Goal: Task Accomplishment & Management: Complete application form

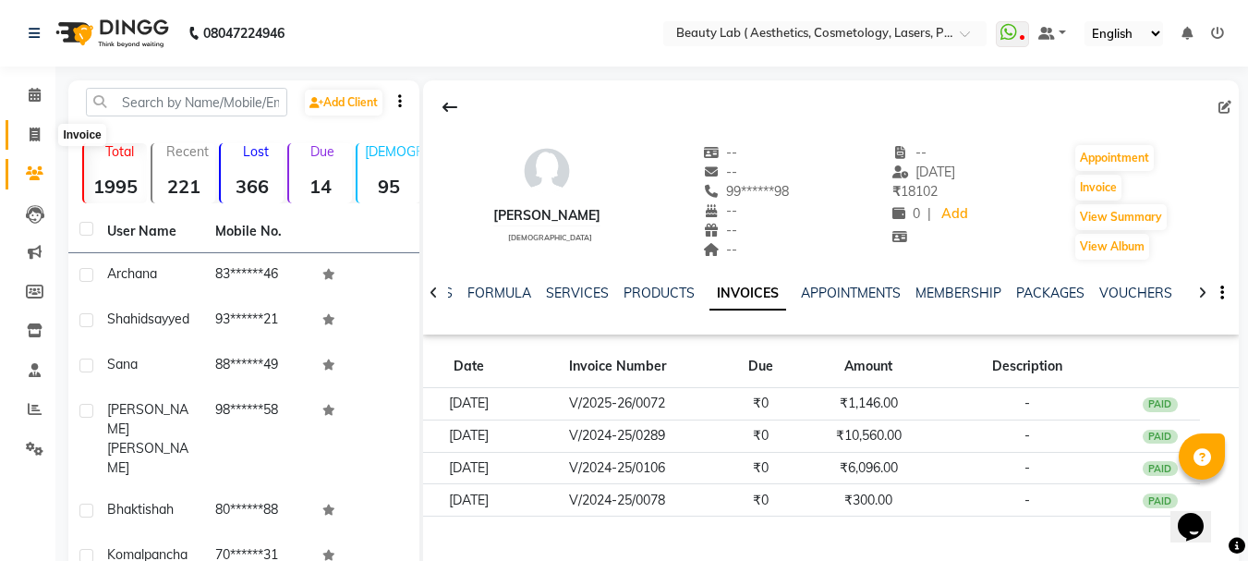
click at [34, 133] on icon at bounding box center [35, 135] width 10 height 14
select select "7169"
select select "service"
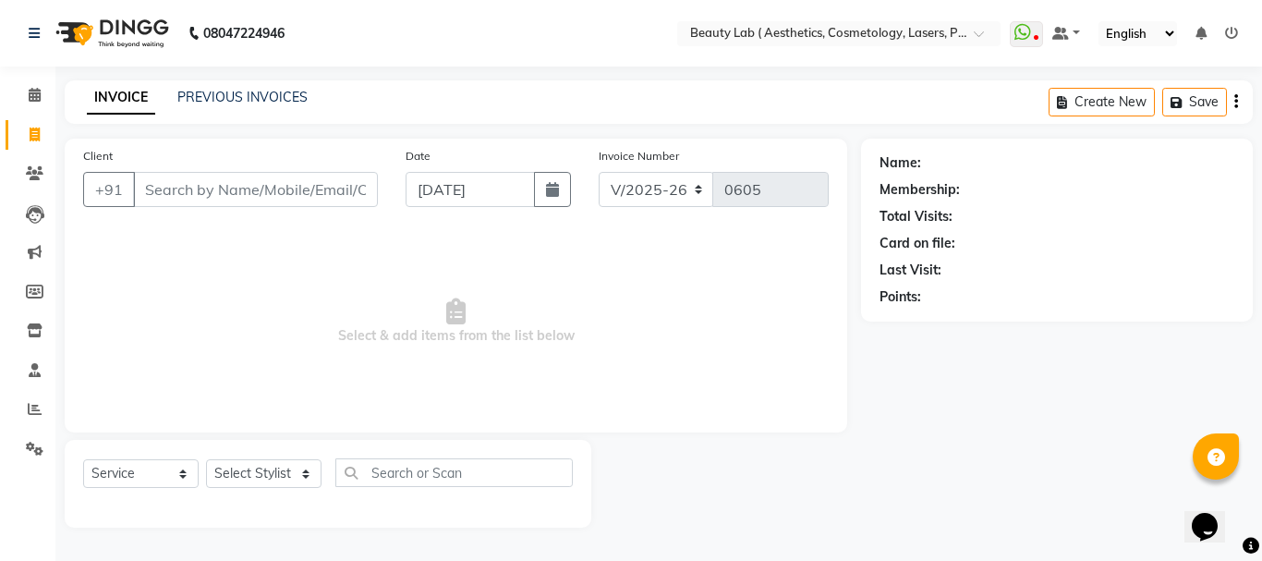
click at [299, 188] on input "Client" at bounding box center [255, 189] width 245 height 35
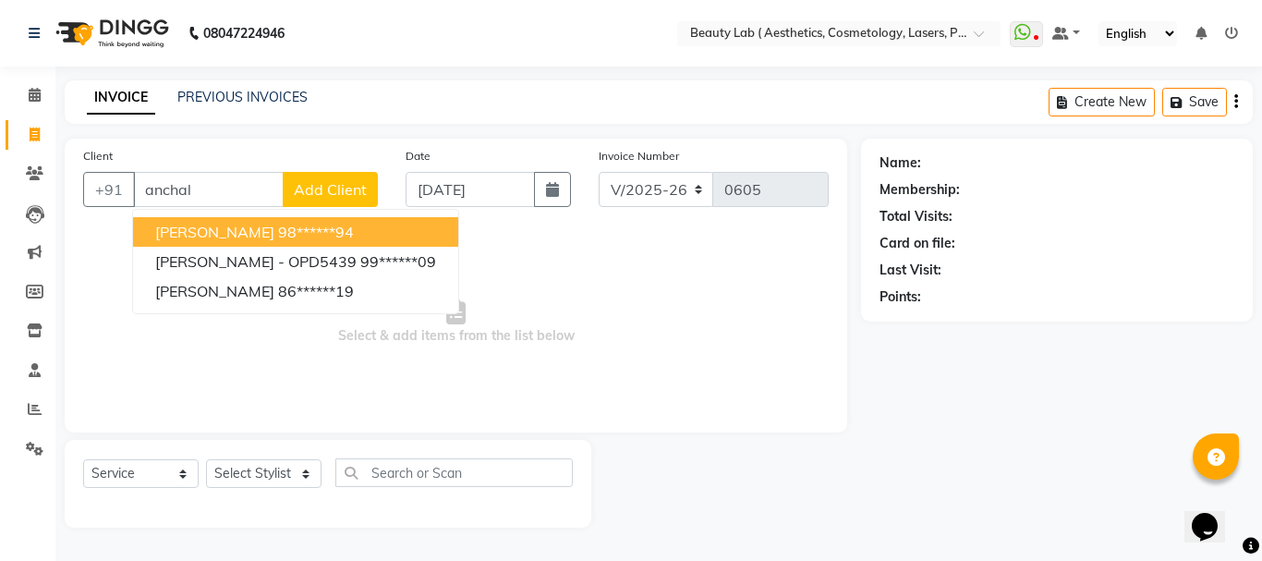
click at [299, 239] on ngb-highlight "98******94" at bounding box center [316, 232] width 76 height 18
click at [299, 239] on span "Select & add items from the list below" at bounding box center [456, 321] width 746 height 185
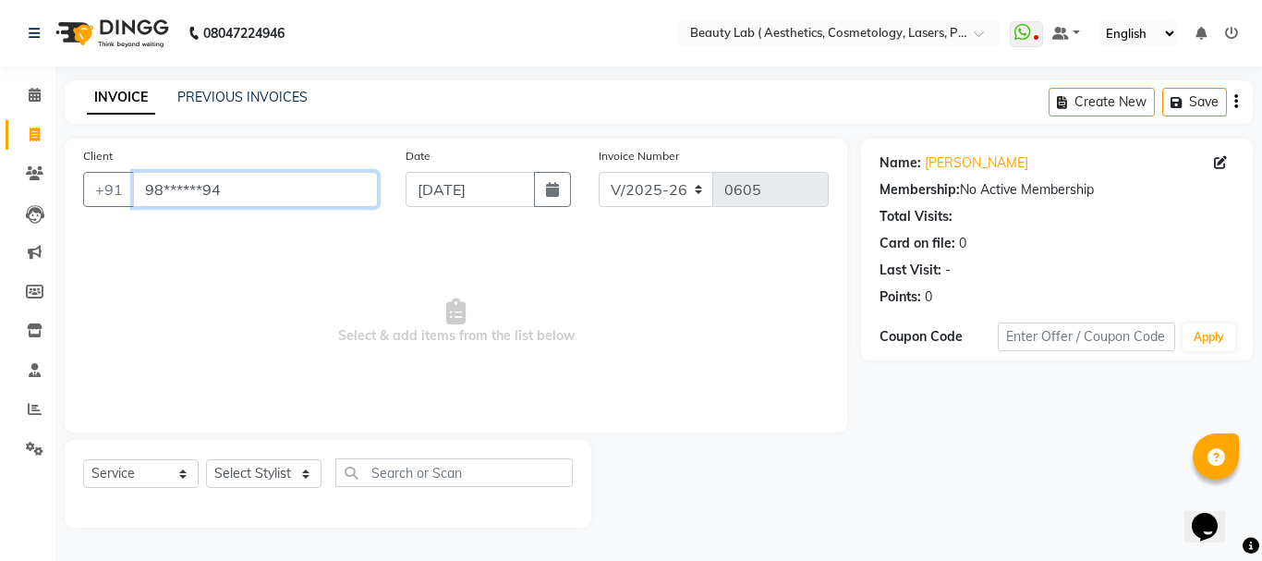
click at [256, 188] on input "98******94" at bounding box center [255, 189] width 245 height 35
type input "9"
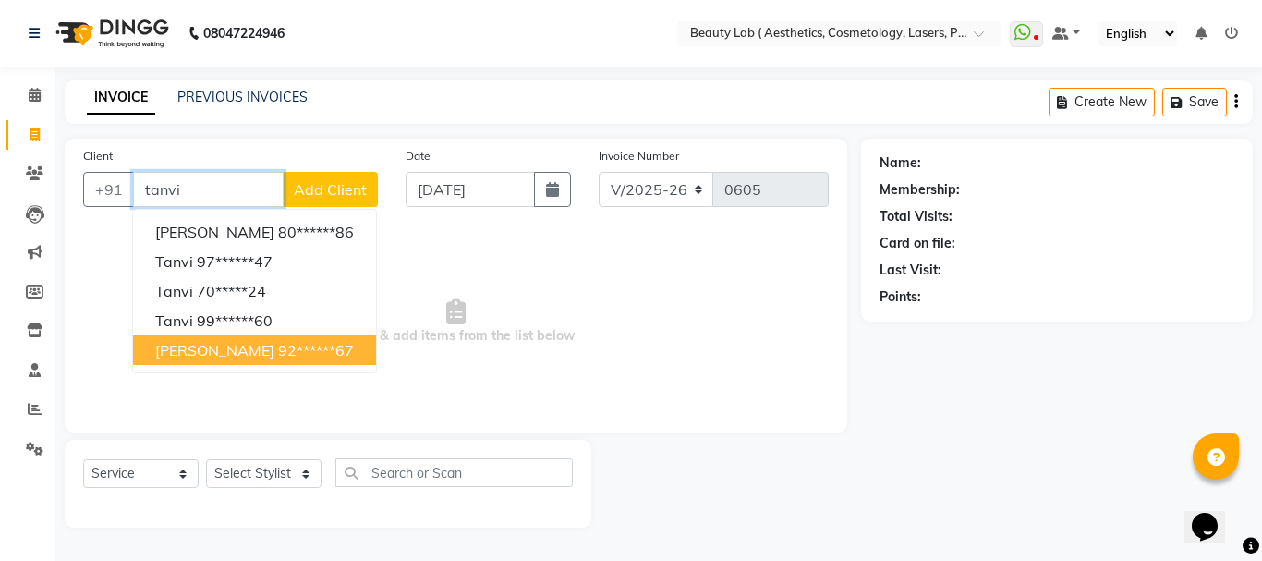
click at [278, 357] on ngb-highlight "92******67" at bounding box center [316, 350] width 76 height 18
type input "92******67"
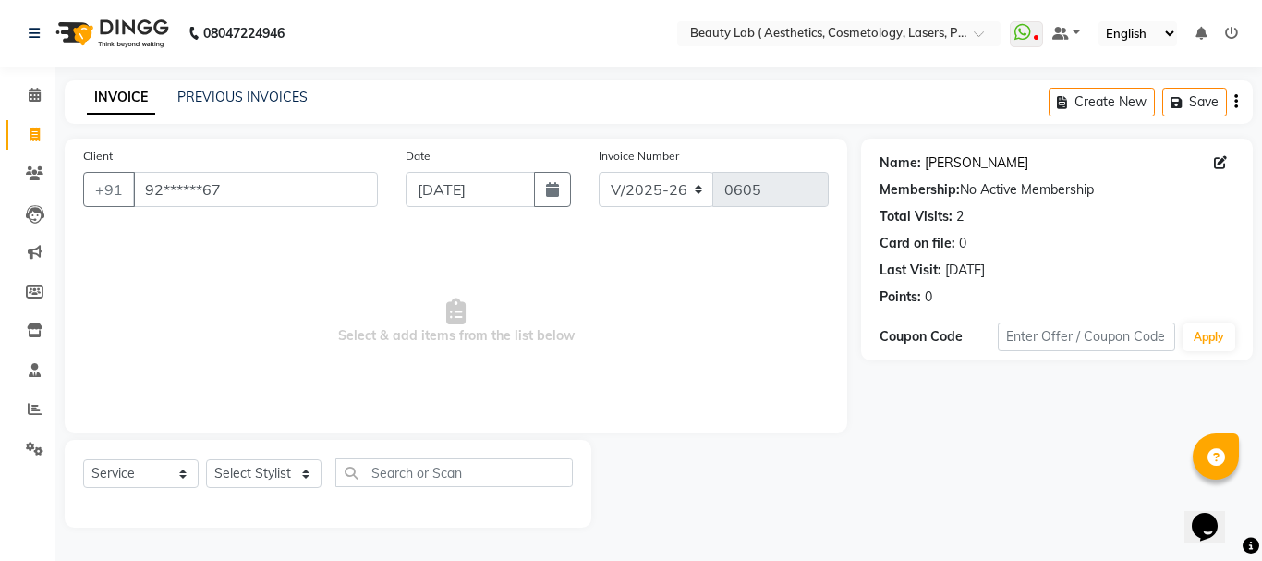
click at [947, 166] on link "Tanvi Shirke" at bounding box center [976, 162] width 103 height 19
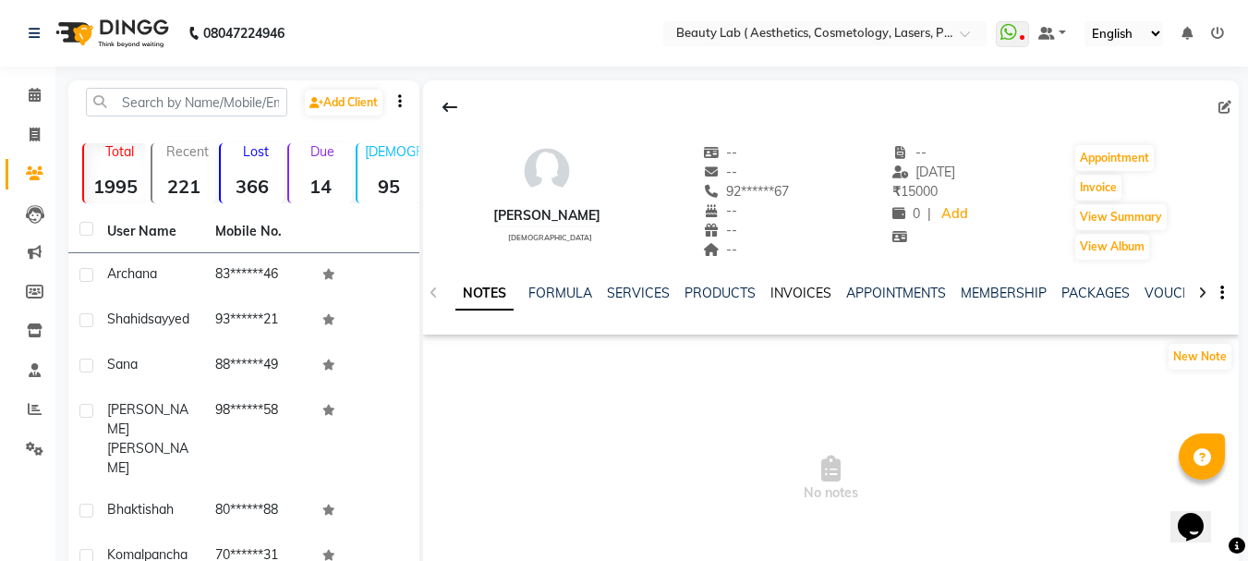
click at [816, 295] on link "INVOICES" at bounding box center [801, 293] width 61 height 17
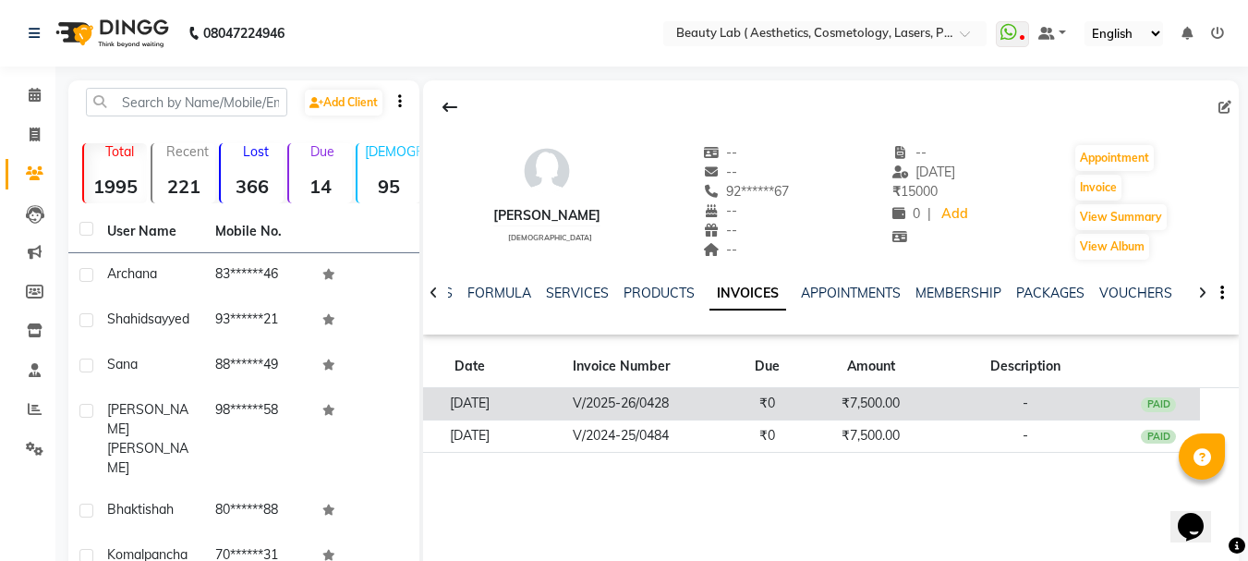
click at [840, 403] on td "₹7,500.00" at bounding box center [871, 404] width 124 height 32
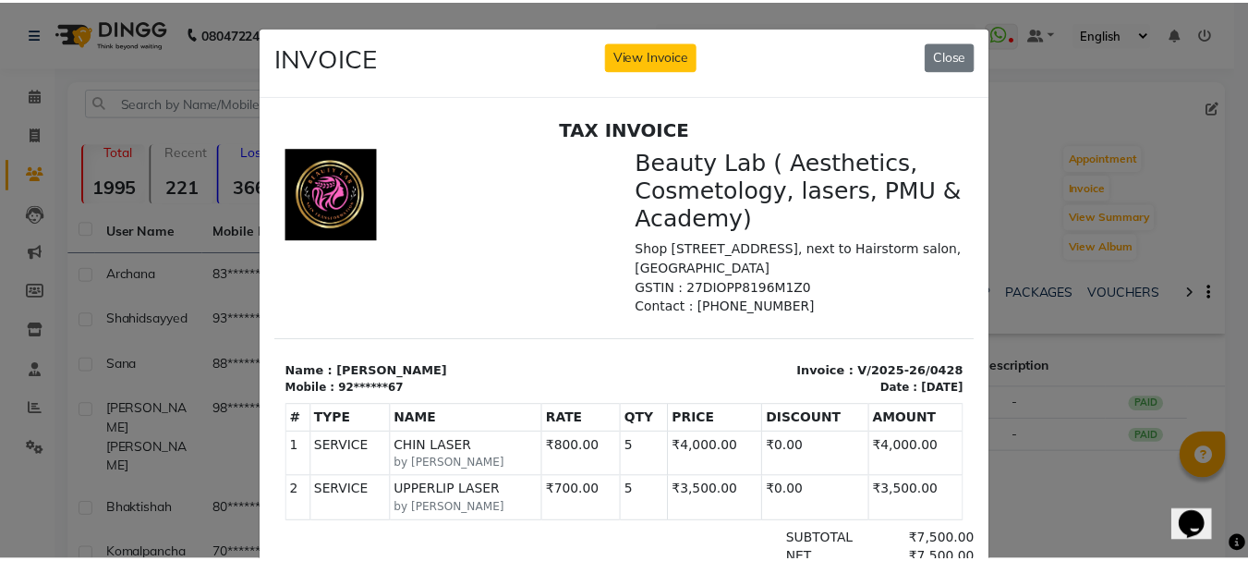
scroll to position [15, 0]
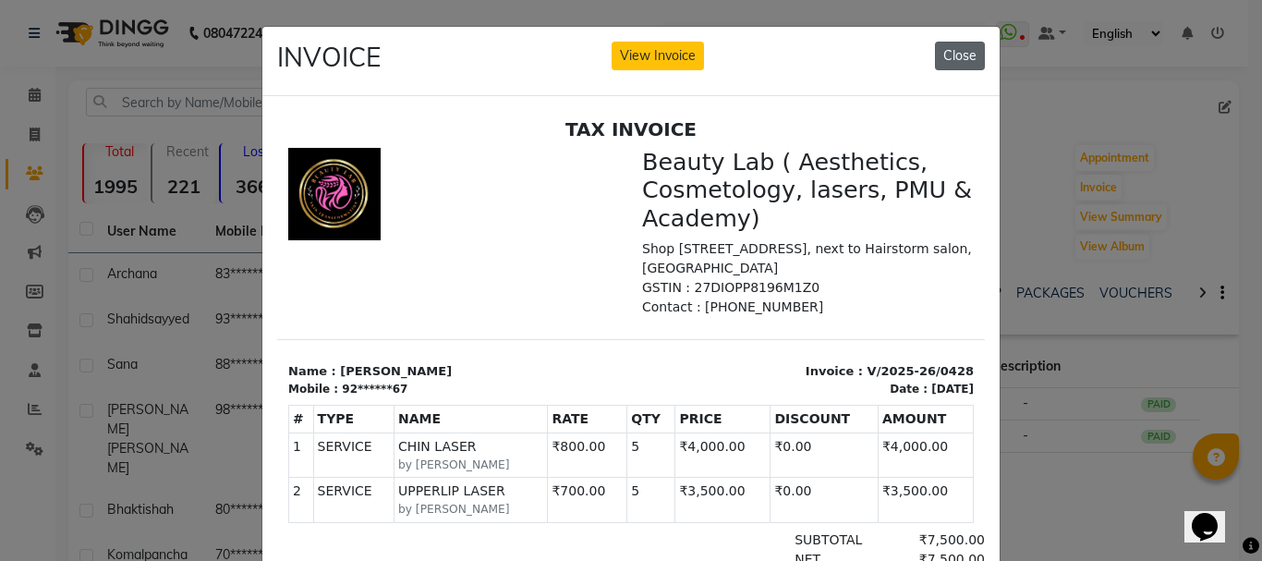
click at [945, 55] on button "Close" at bounding box center [960, 56] width 50 height 29
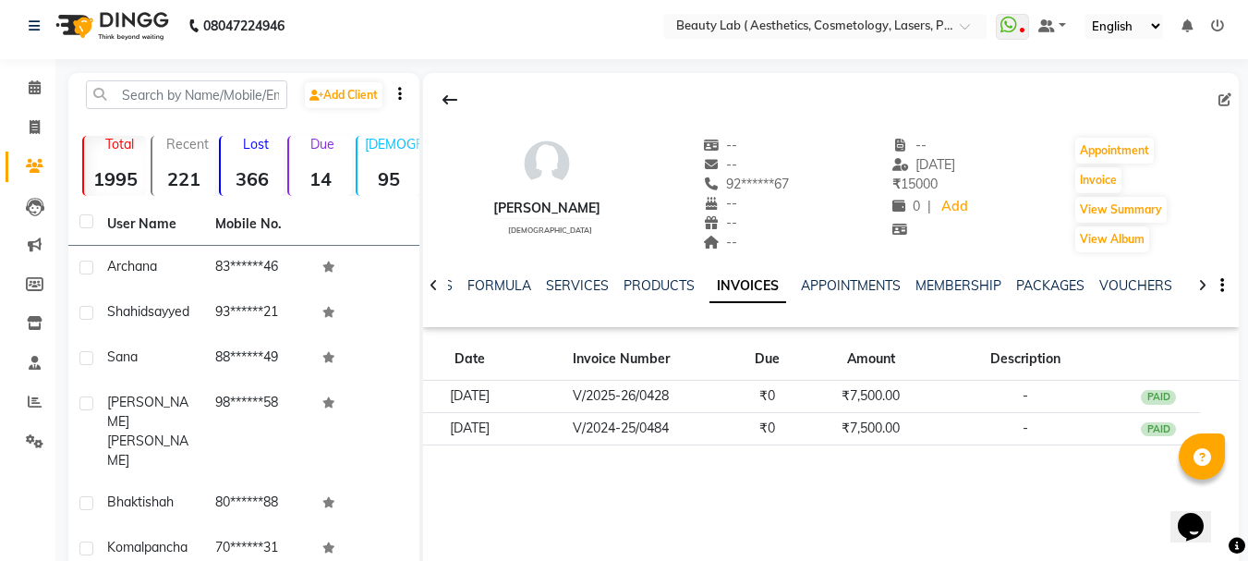
scroll to position [0, 0]
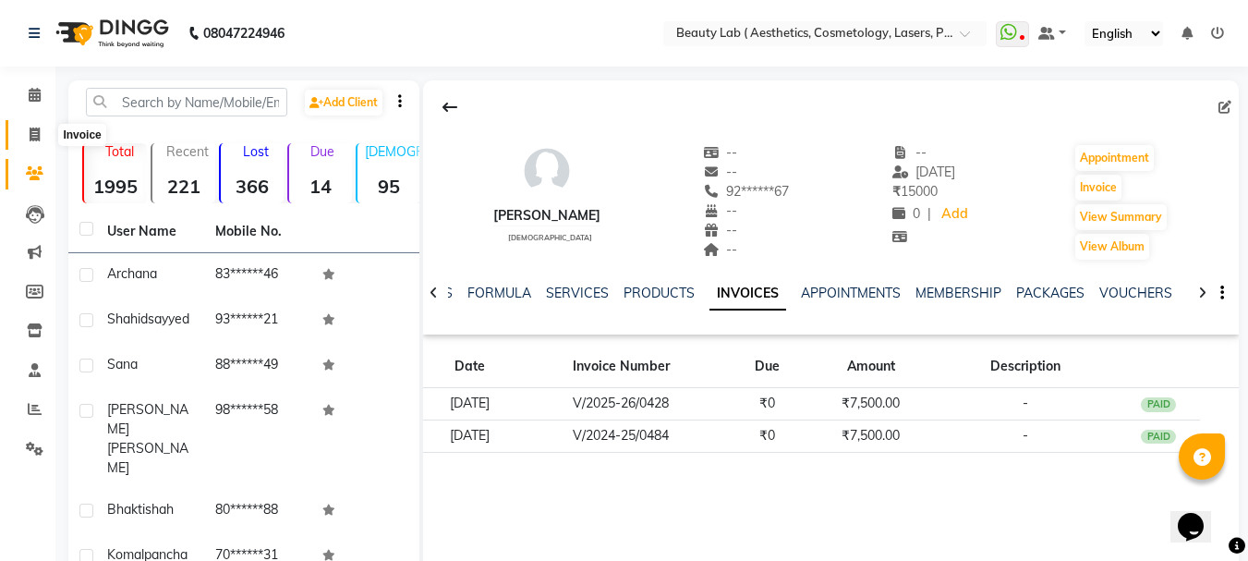
click at [36, 131] on icon at bounding box center [35, 135] width 10 height 14
select select "7169"
select select "service"
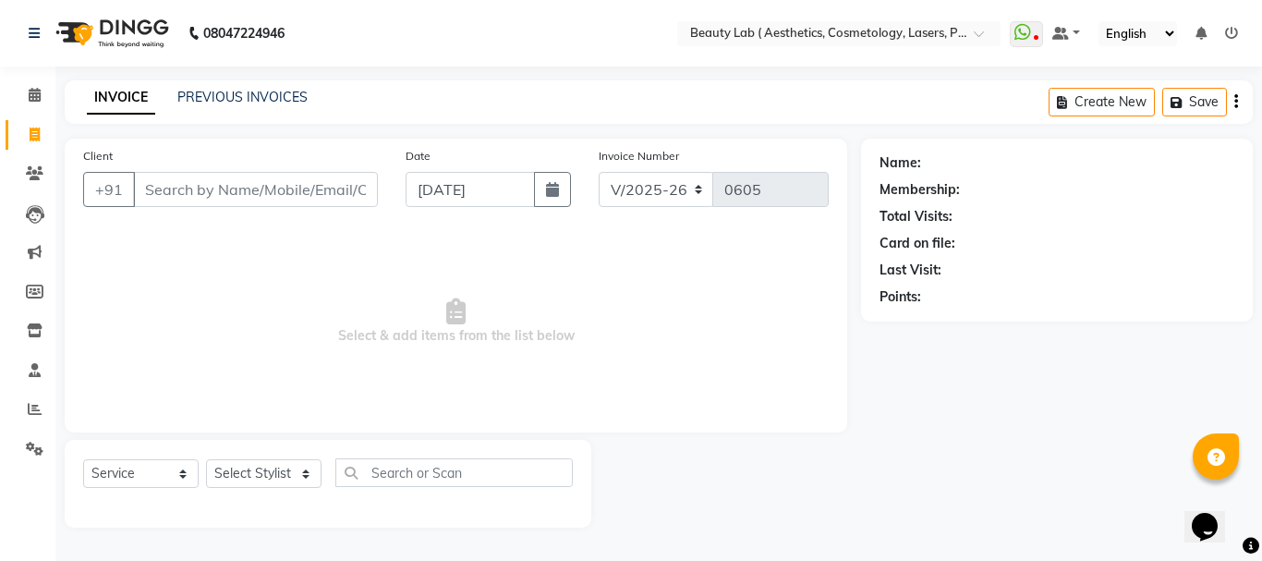
click at [260, 183] on input "Client" at bounding box center [255, 189] width 245 height 35
type input "a"
click at [256, 179] on input "Client" at bounding box center [255, 189] width 245 height 35
click at [339, 157] on div "Client +91" at bounding box center [230, 184] width 323 height 76
click at [274, 191] on input "Client" at bounding box center [255, 189] width 245 height 35
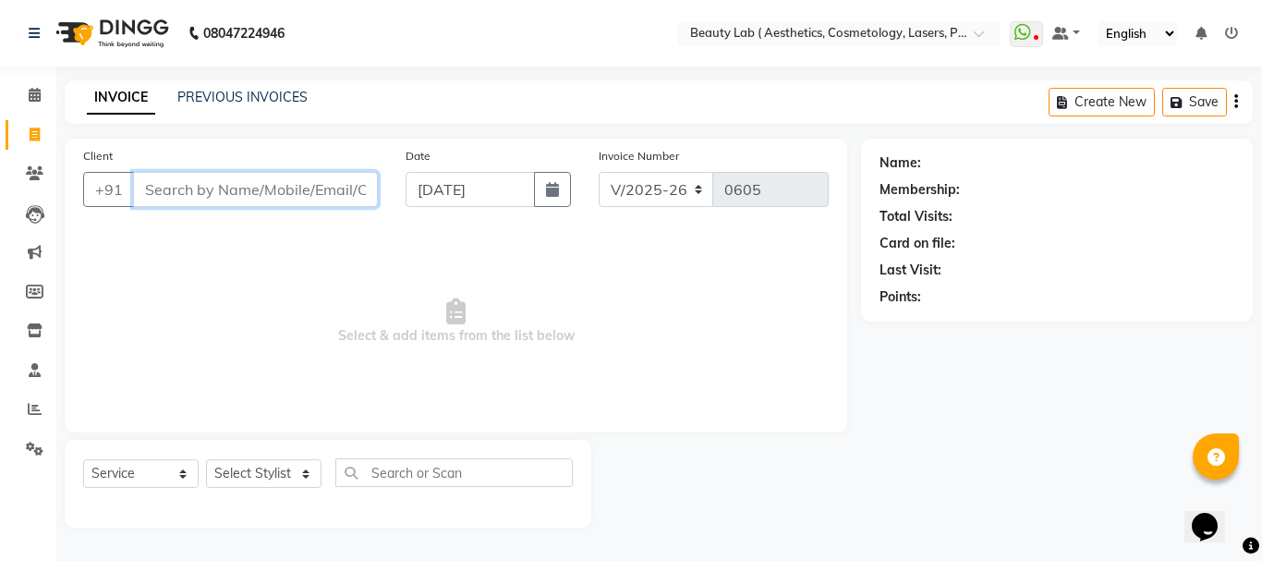
click at [274, 191] on input "Client" at bounding box center [255, 189] width 245 height 35
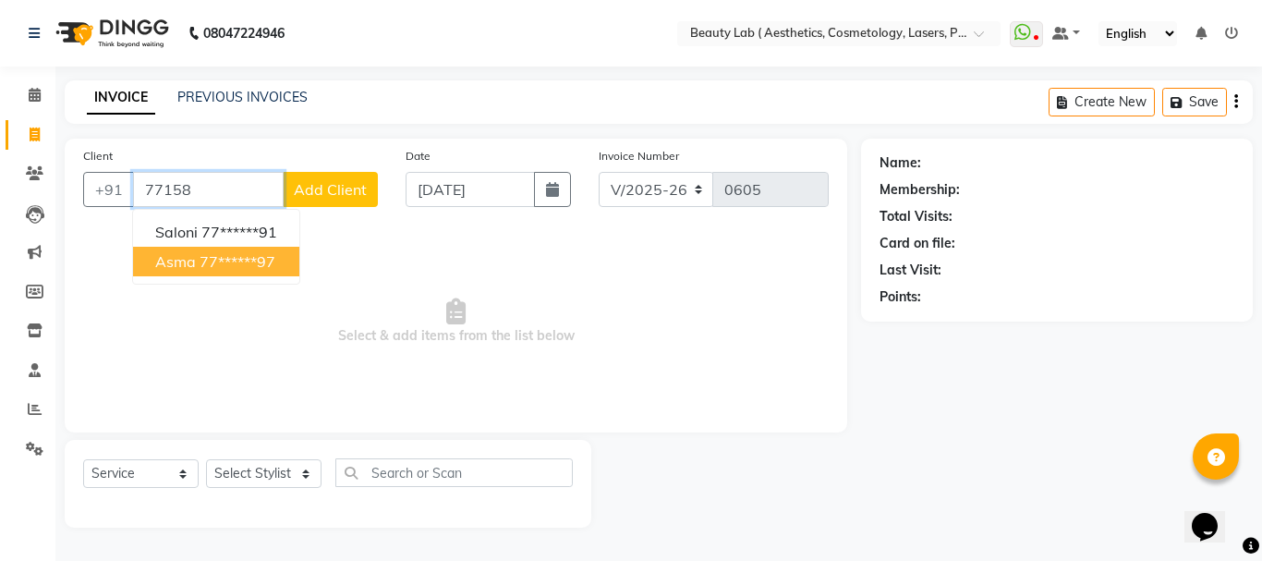
click at [227, 258] on ngb-highlight "77******97" at bounding box center [238, 261] width 76 height 18
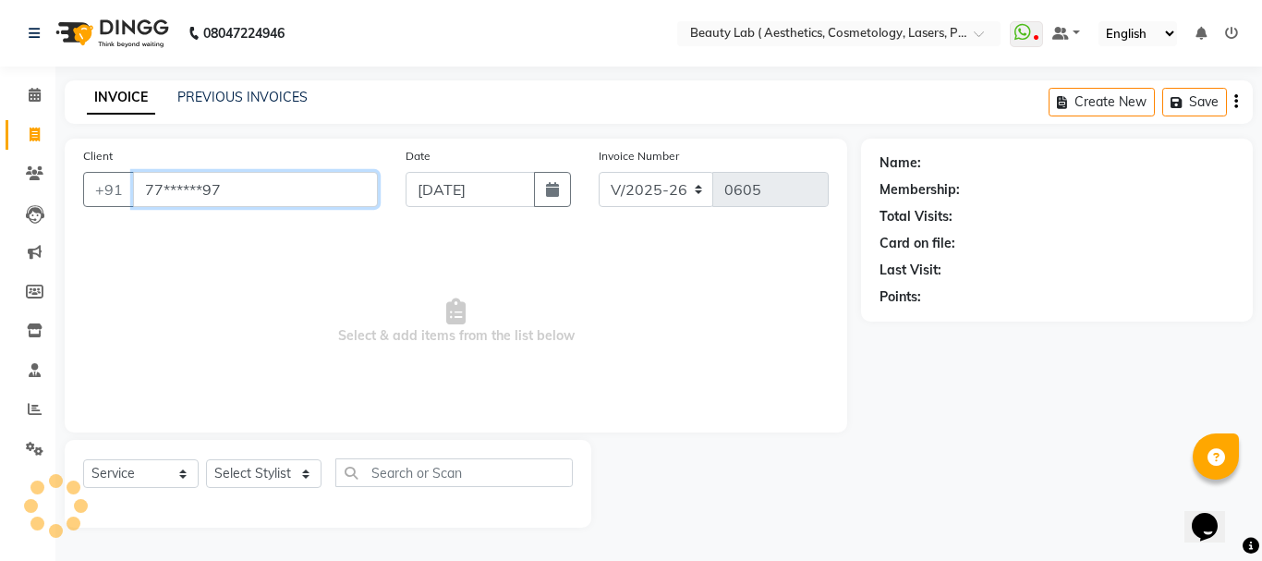
type input "77******97"
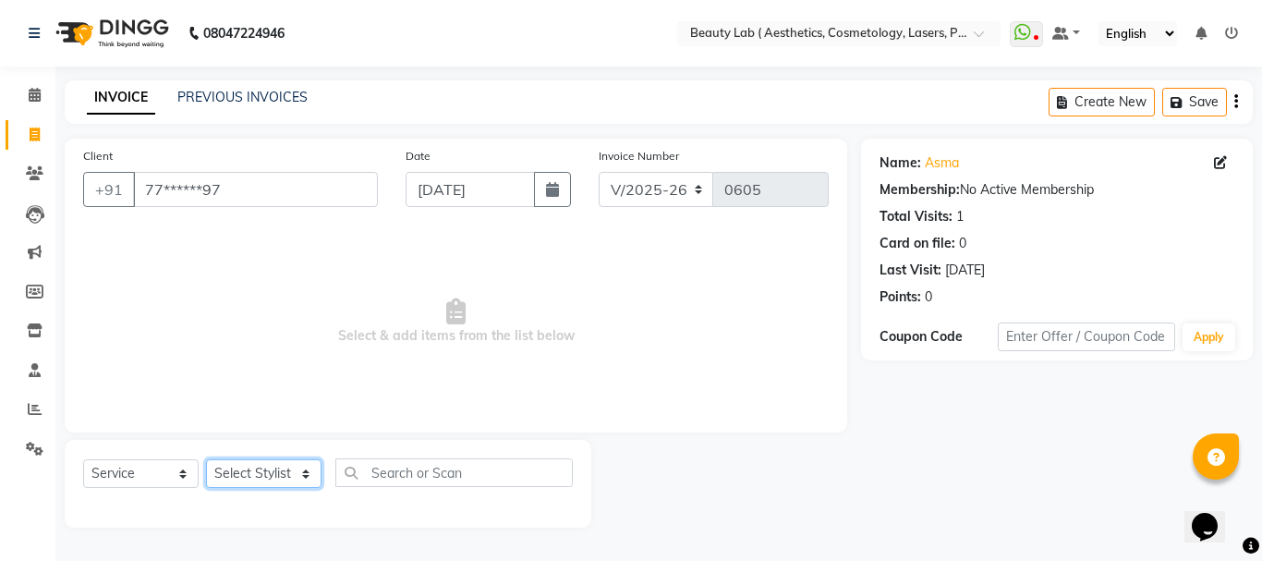
click at [277, 473] on select "Select Stylist [PERSON_NAME] neha nishu sarika" at bounding box center [264, 473] width 116 height 29
select select "59940"
click at [206, 459] on select "Select Stylist [PERSON_NAME] neha nishu sarika" at bounding box center [264, 473] width 116 height 29
click at [265, 349] on span "Select & add items from the list below" at bounding box center [456, 321] width 746 height 185
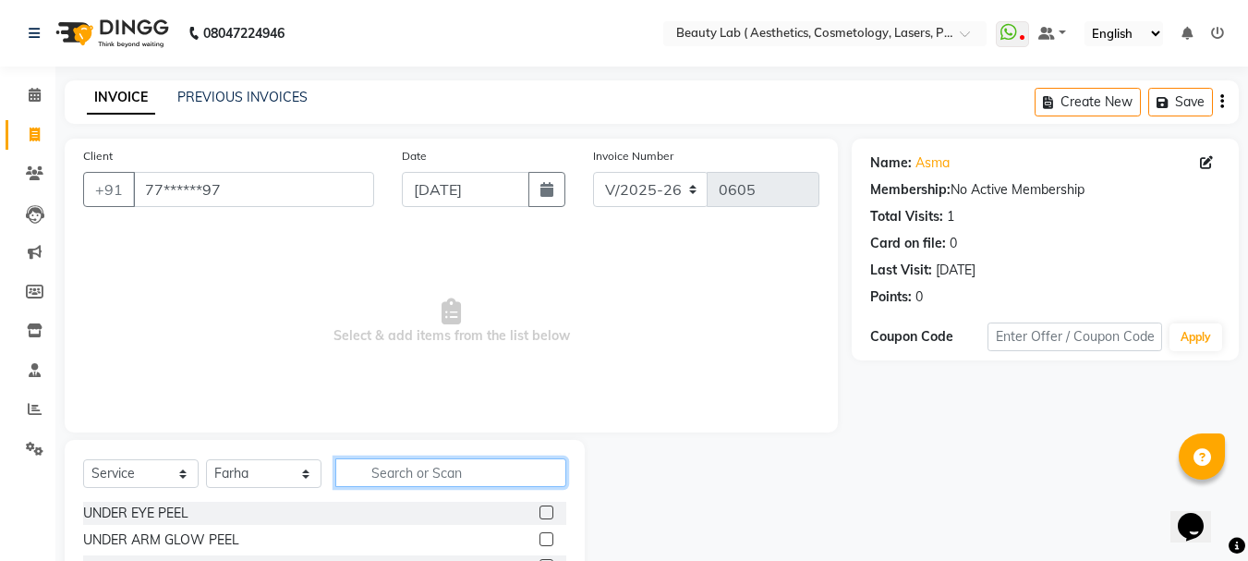
click at [435, 467] on input "text" at bounding box center [450, 472] width 231 height 29
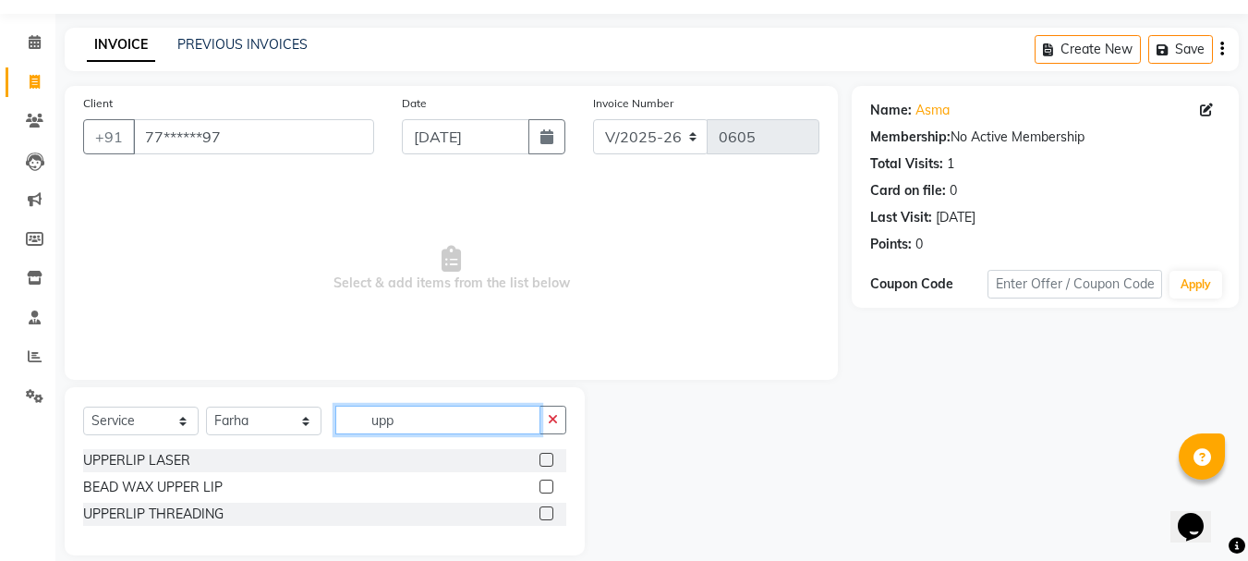
scroll to position [75, 0]
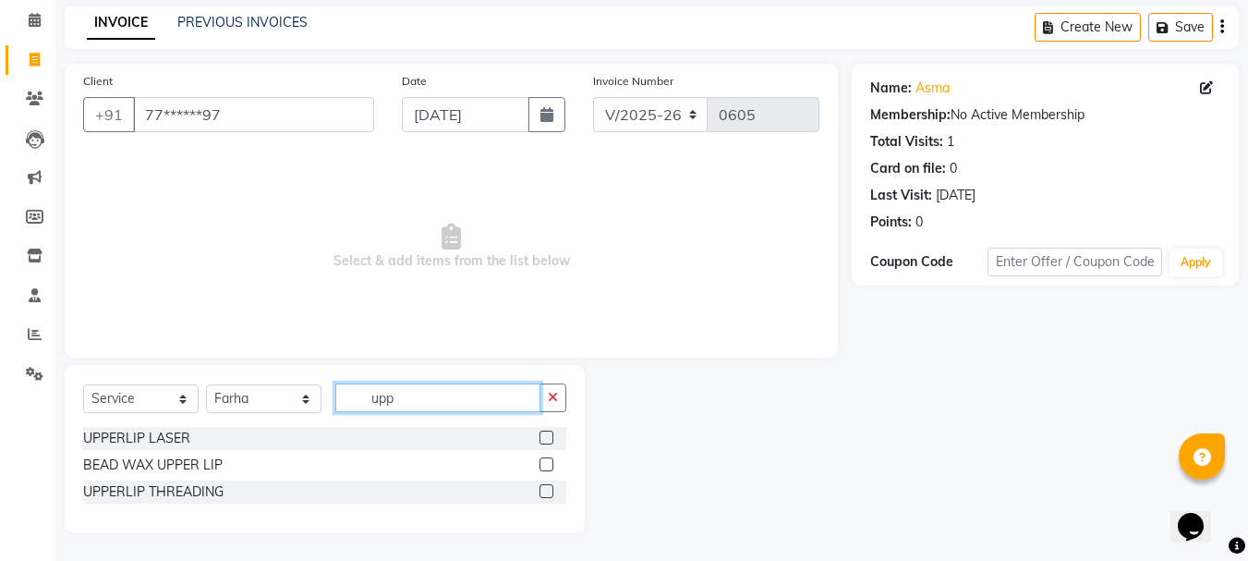
type input "upp"
click at [545, 436] on label at bounding box center [547, 438] width 14 height 14
click at [545, 436] on input "checkbox" at bounding box center [546, 438] width 12 height 12
click at [545, 436] on label at bounding box center [547, 438] width 14 height 14
click at [545, 436] on input "checkbox" at bounding box center [546, 438] width 12 height 12
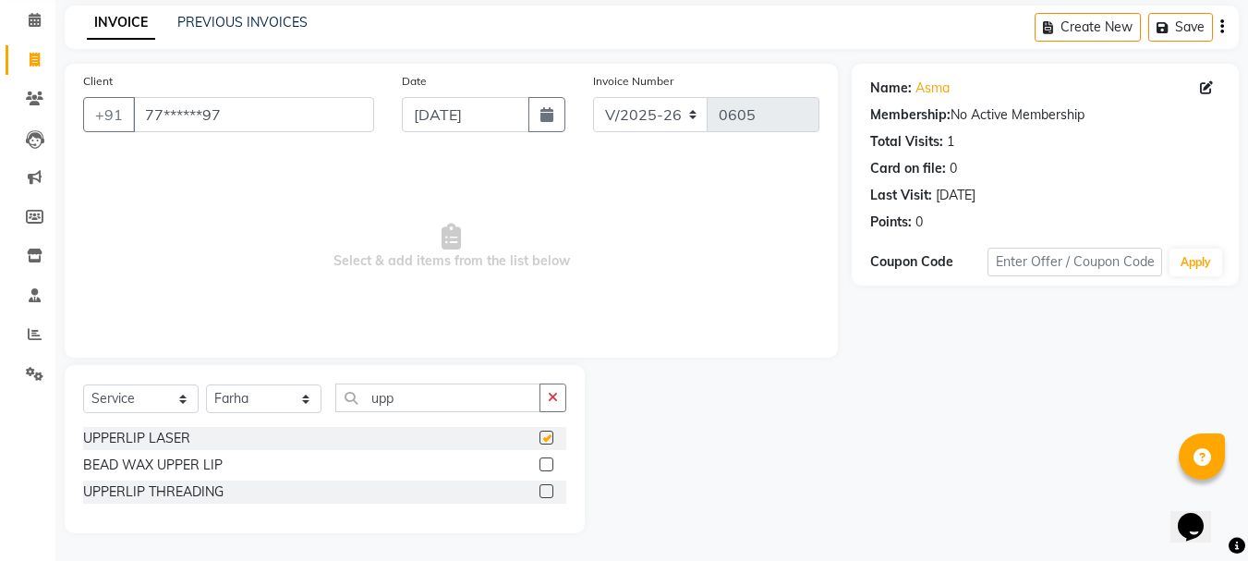
checkbox input "false"
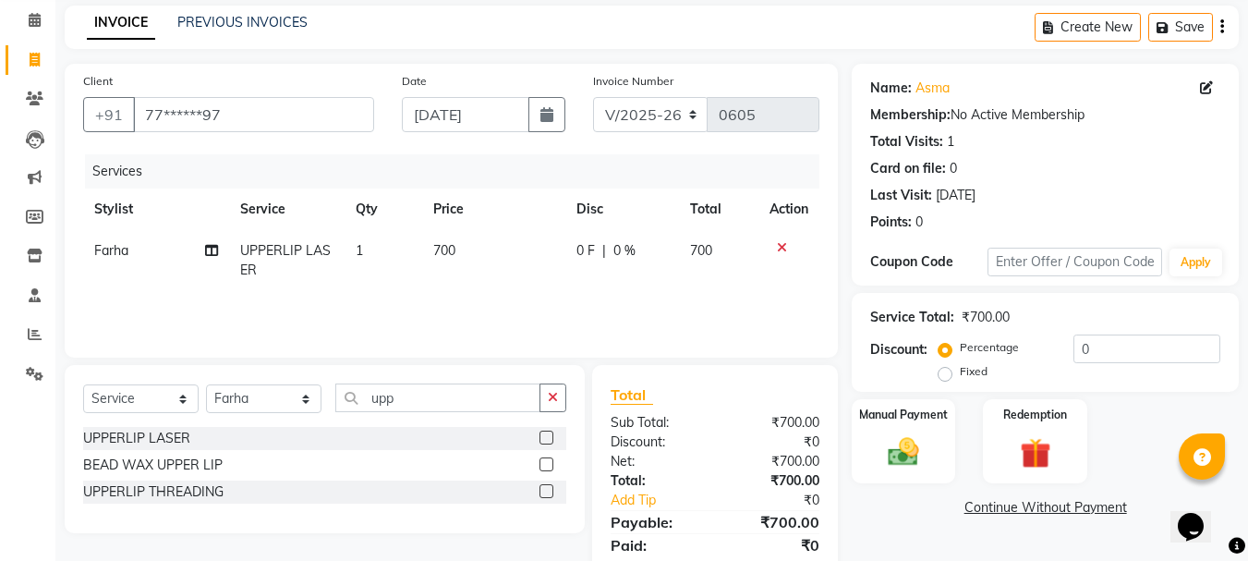
click at [372, 242] on td "1" at bounding box center [384, 260] width 78 height 61
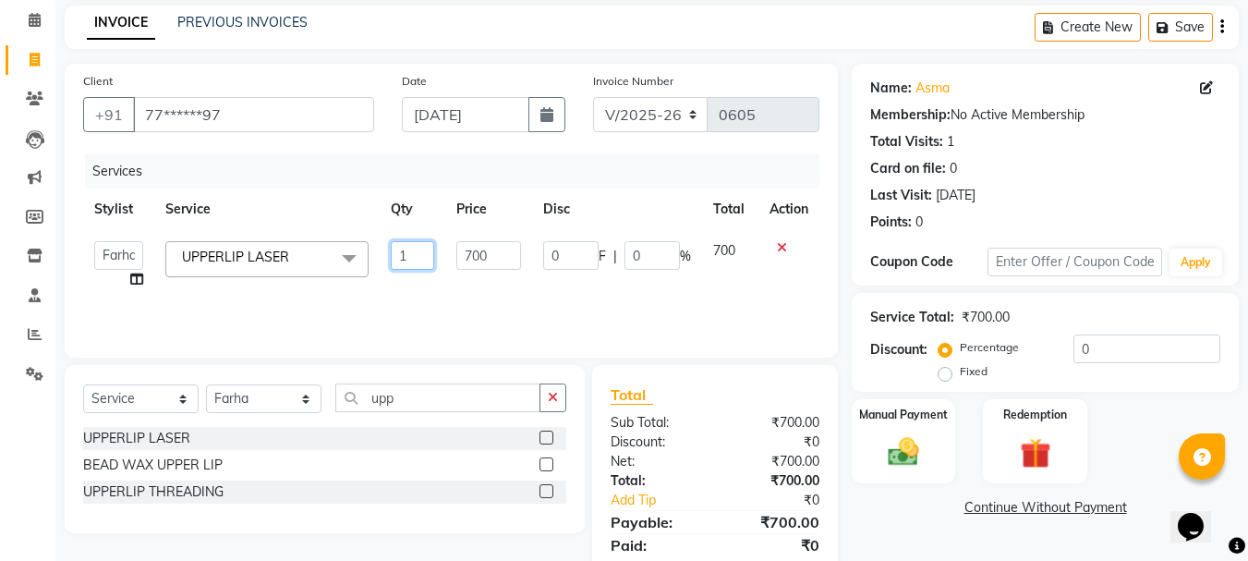
click at [415, 244] on input "1" at bounding box center [413, 255] width 44 height 29
type input "2"
click at [907, 446] on img at bounding box center [904, 451] width 52 height 37
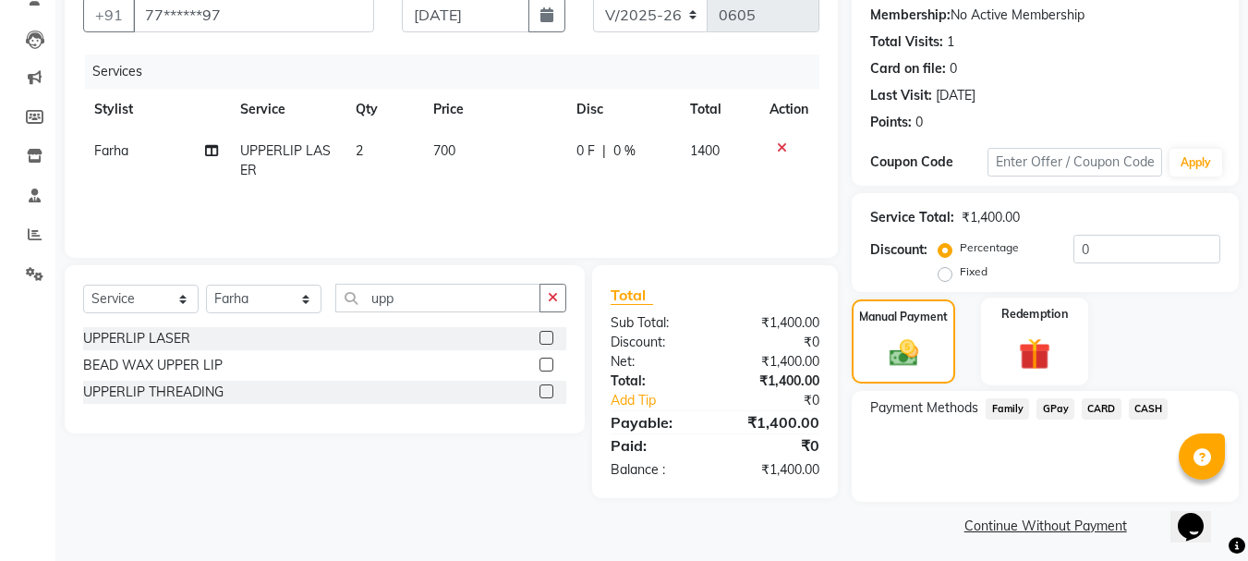
scroll to position [181, 0]
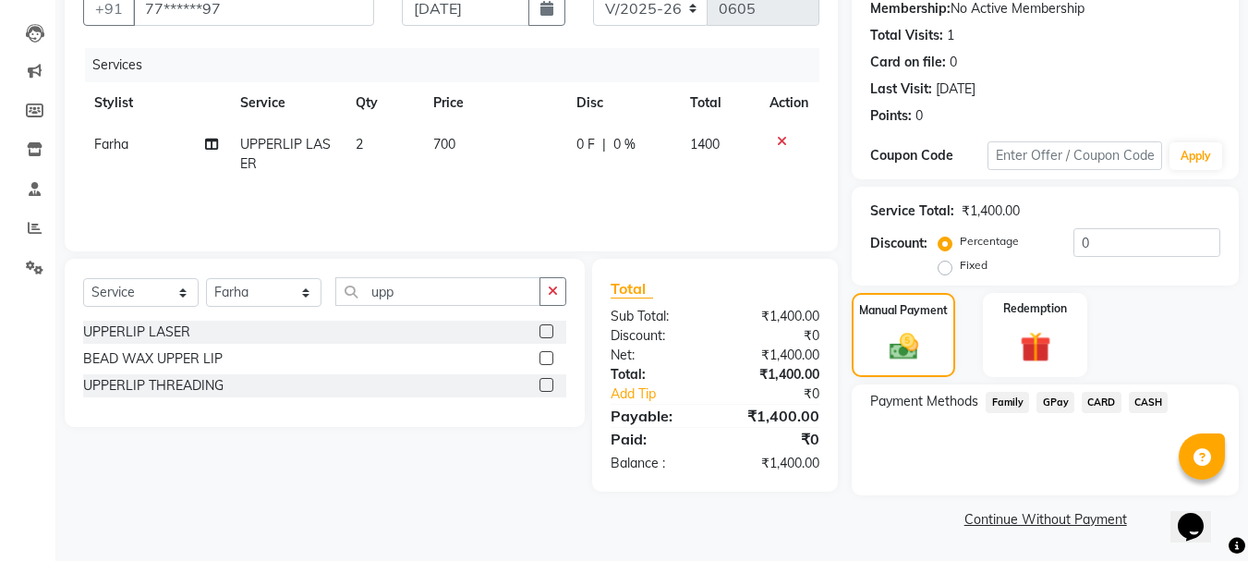
click at [1045, 399] on span "GPay" at bounding box center [1056, 402] width 38 height 21
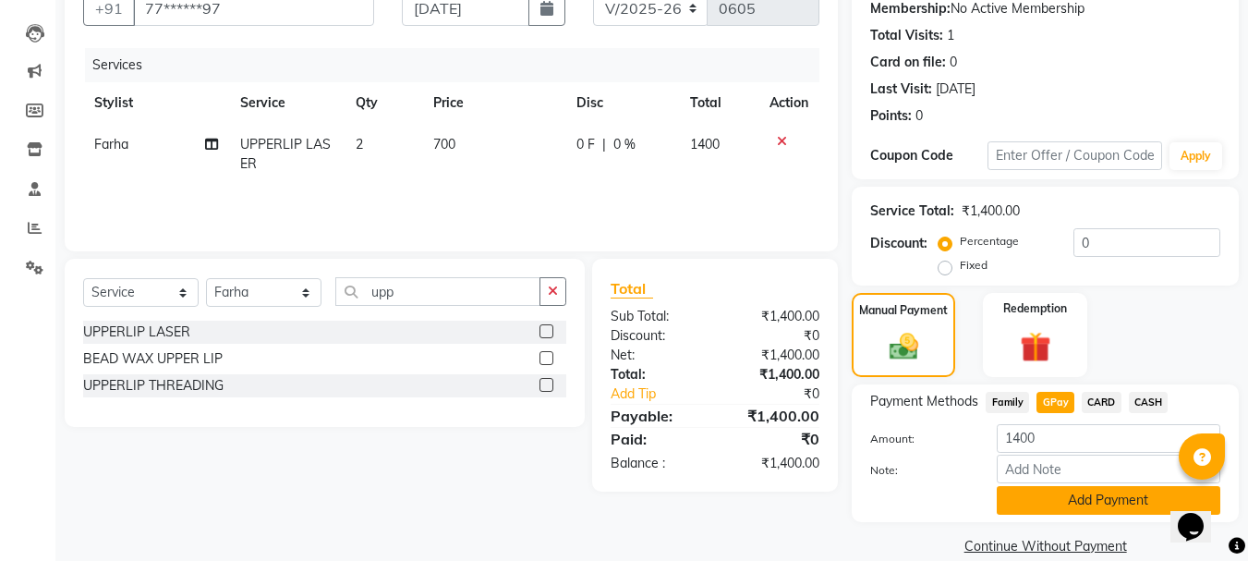
click at [1075, 505] on button "Add Payment" at bounding box center [1109, 500] width 224 height 29
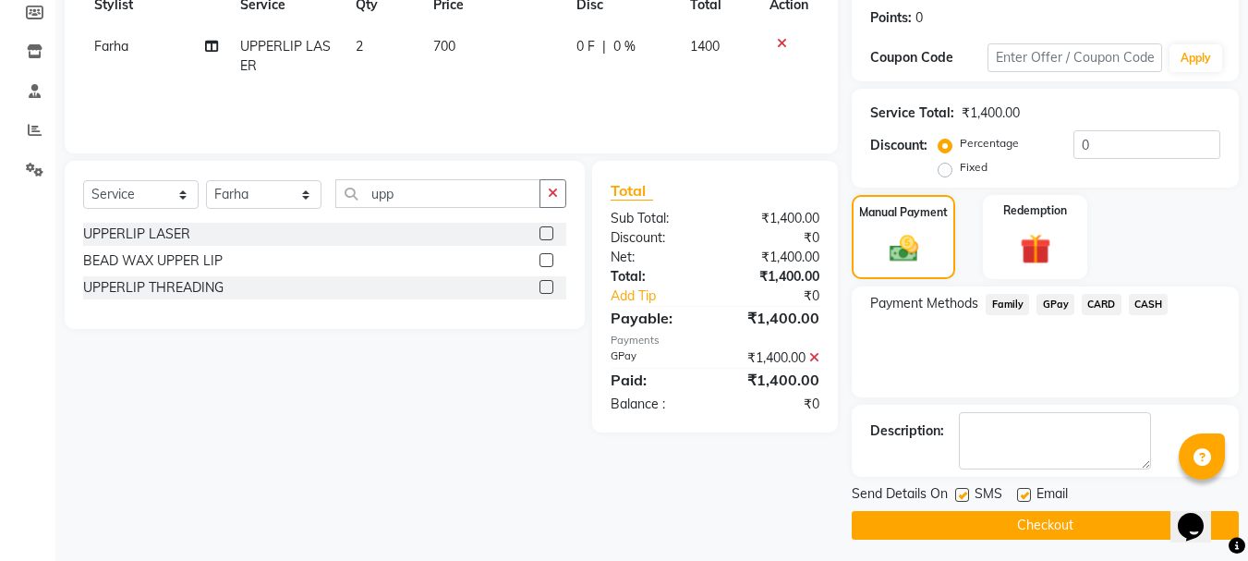
scroll to position [286, 0]
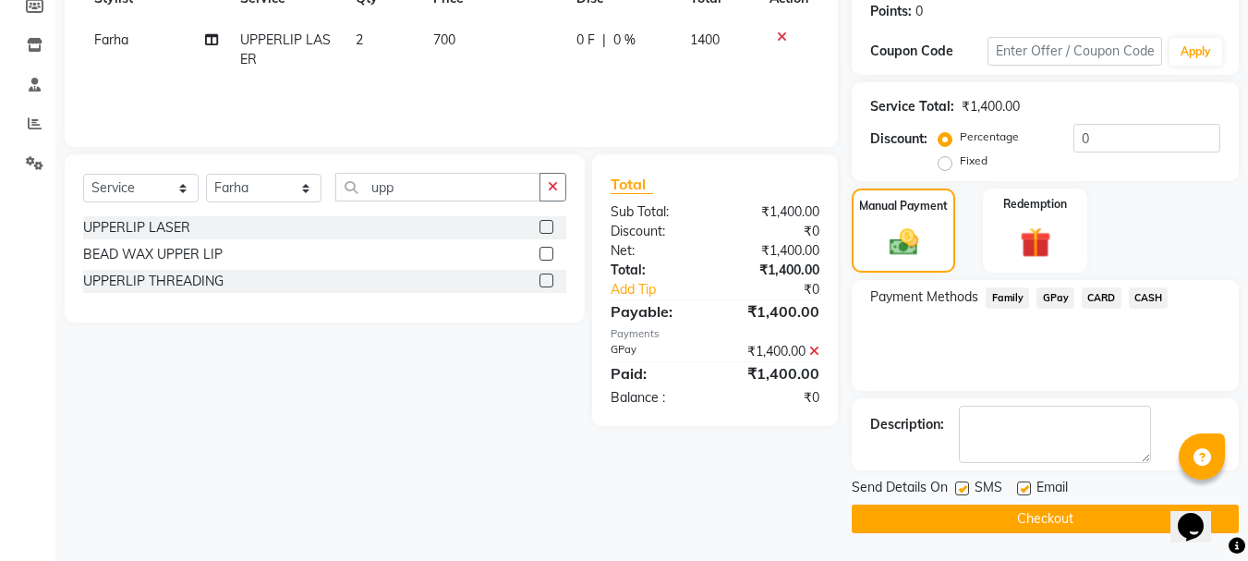
click at [1069, 514] on button "Checkout" at bounding box center [1045, 519] width 387 height 29
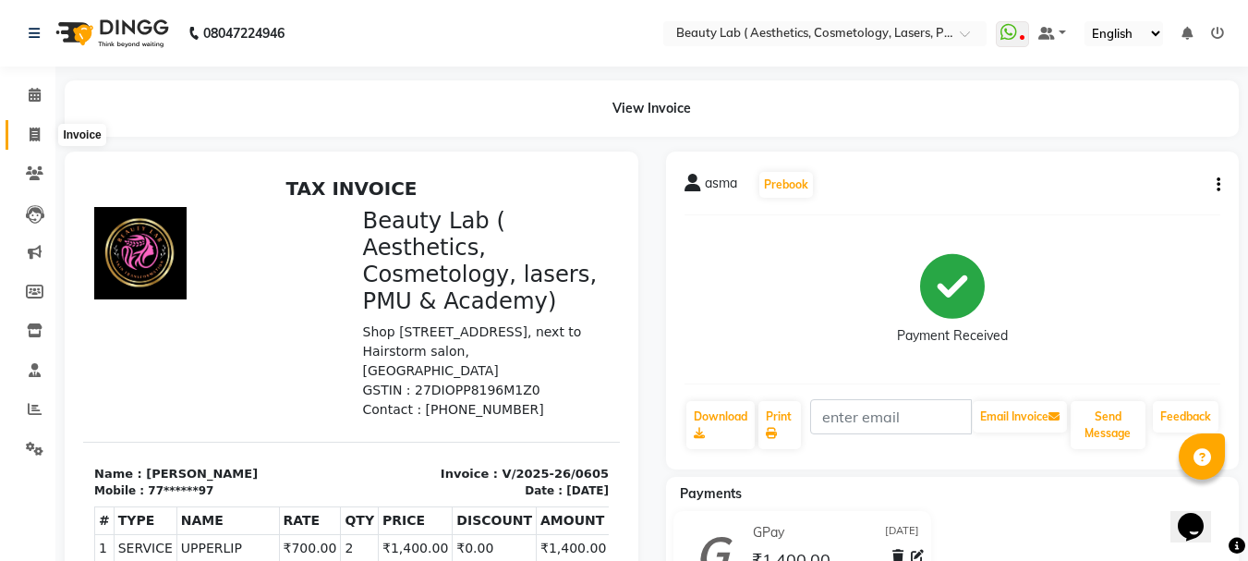
click at [37, 132] on icon at bounding box center [35, 135] width 10 height 14
select select "7169"
select select "service"
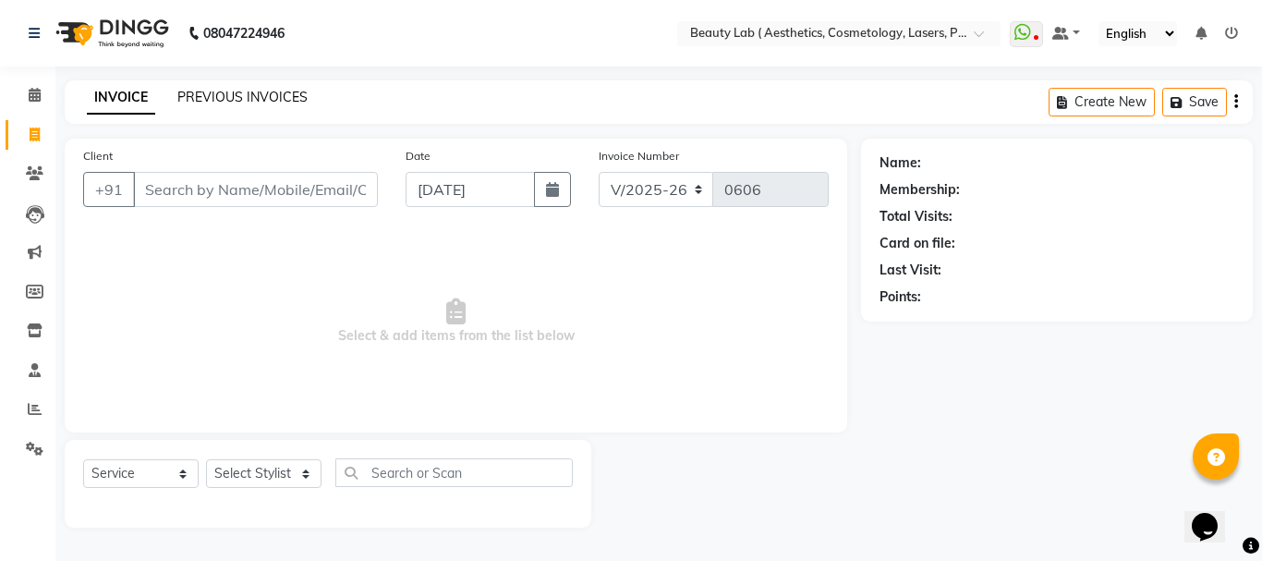
click at [261, 100] on link "PREVIOUS INVOICES" at bounding box center [242, 97] width 130 height 17
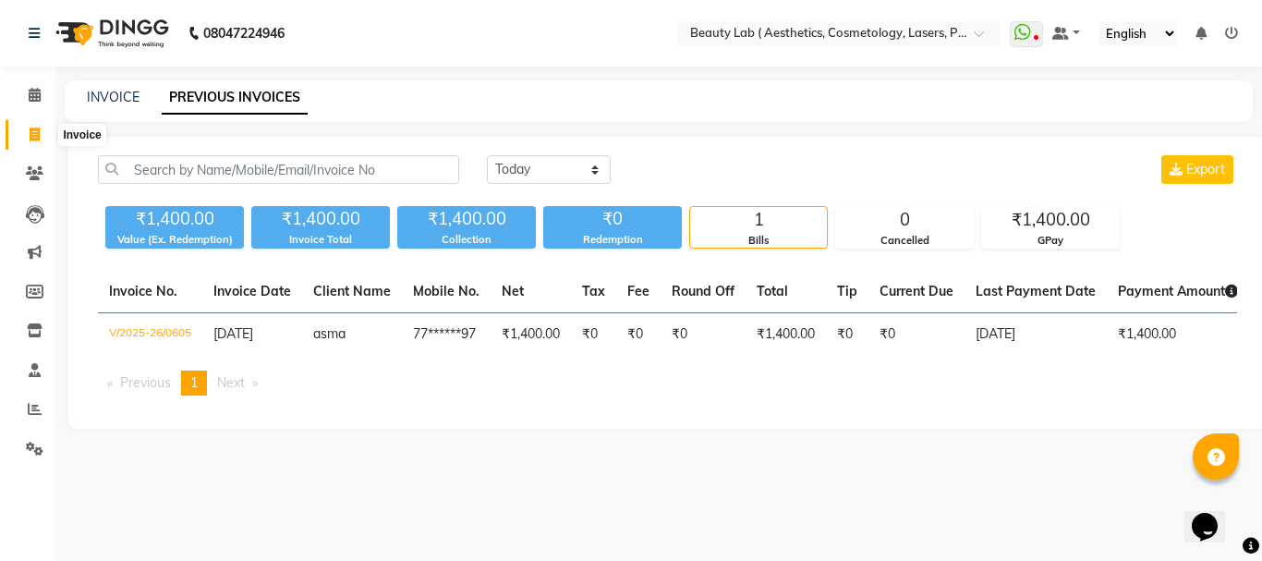
click at [30, 135] on icon at bounding box center [35, 135] width 10 height 14
select select "7169"
select select "service"
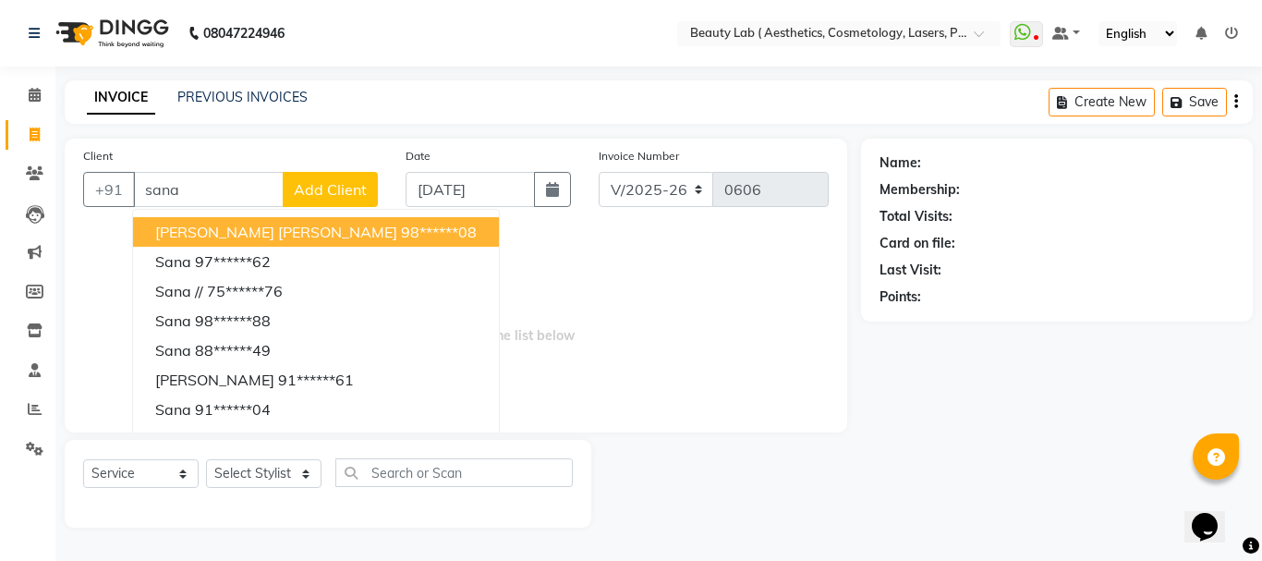
click at [236, 195] on input "sana" at bounding box center [208, 189] width 151 height 35
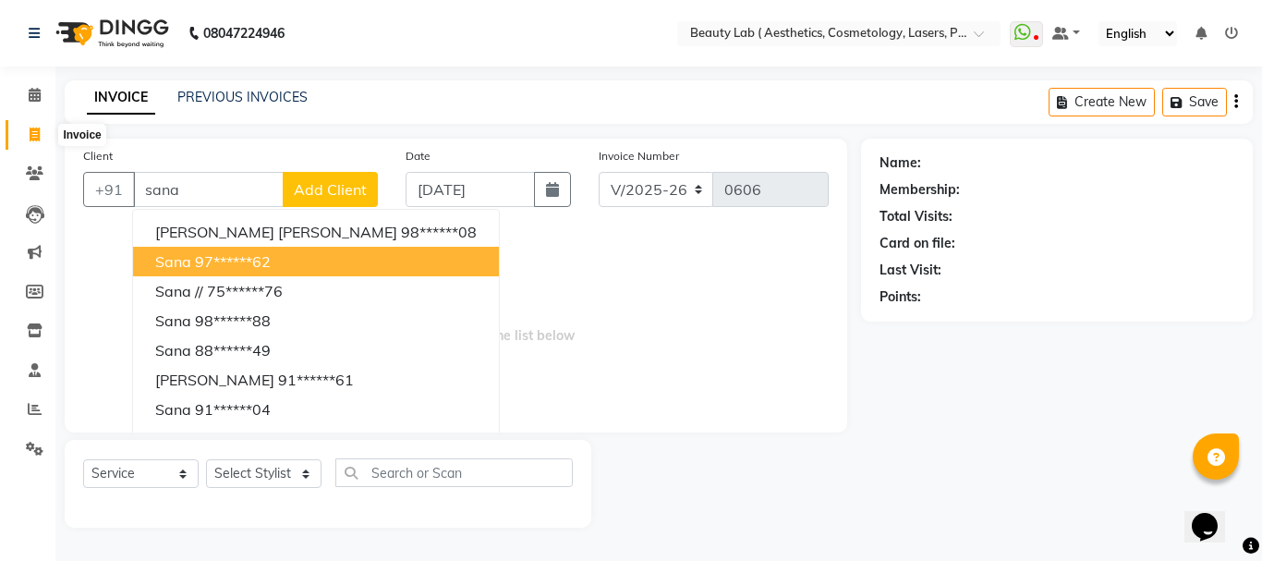
type input "sana"
click at [38, 133] on icon at bounding box center [35, 135] width 10 height 14
select select "service"
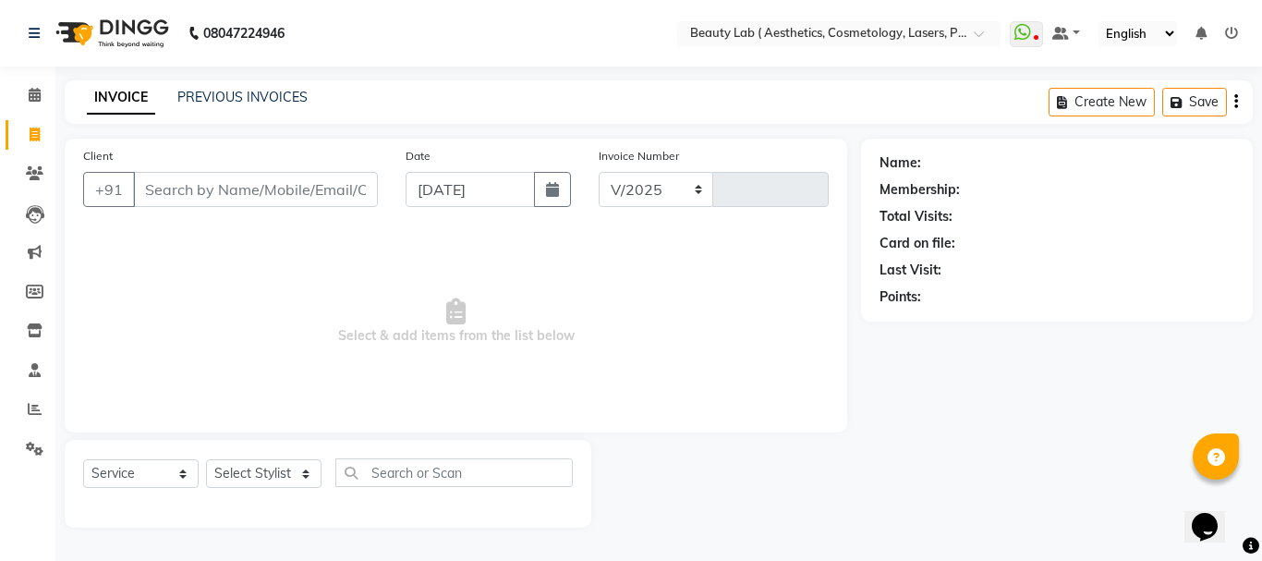
select select "7169"
type input "0606"
click at [549, 195] on icon "button" at bounding box center [552, 189] width 13 height 15
select select "9"
select select "2025"
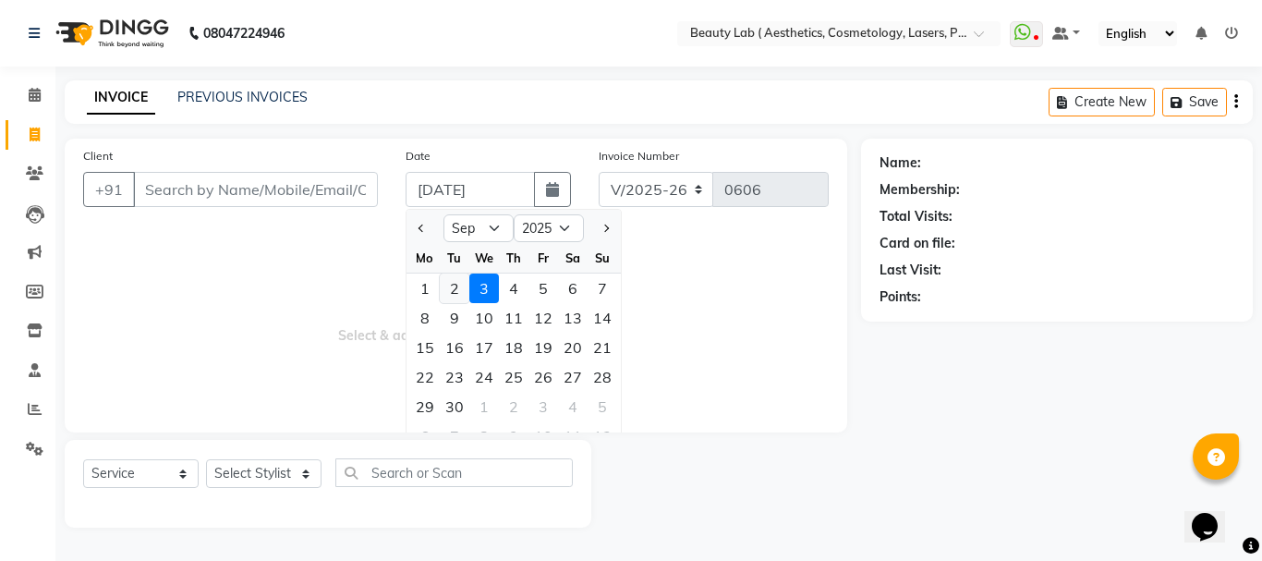
click at [451, 289] on div "2" at bounding box center [455, 289] width 30 height 30
type input "02-09-2025"
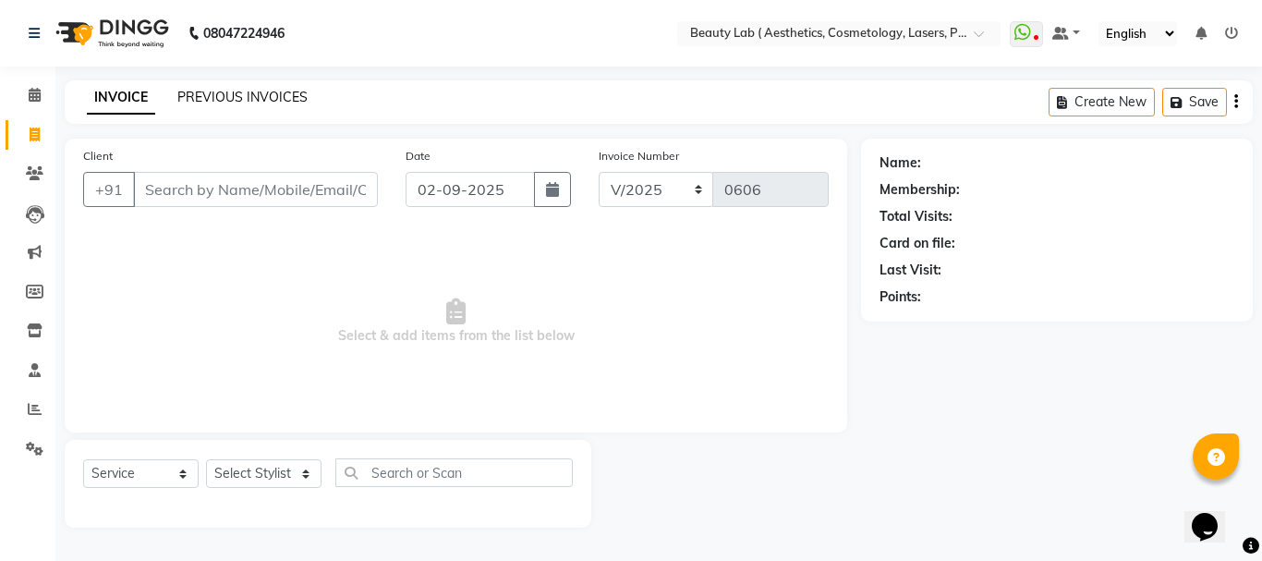
click at [260, 90] on link "PREVIOUS INVOICES" at bounding box center [242, 97] width 130 height 17
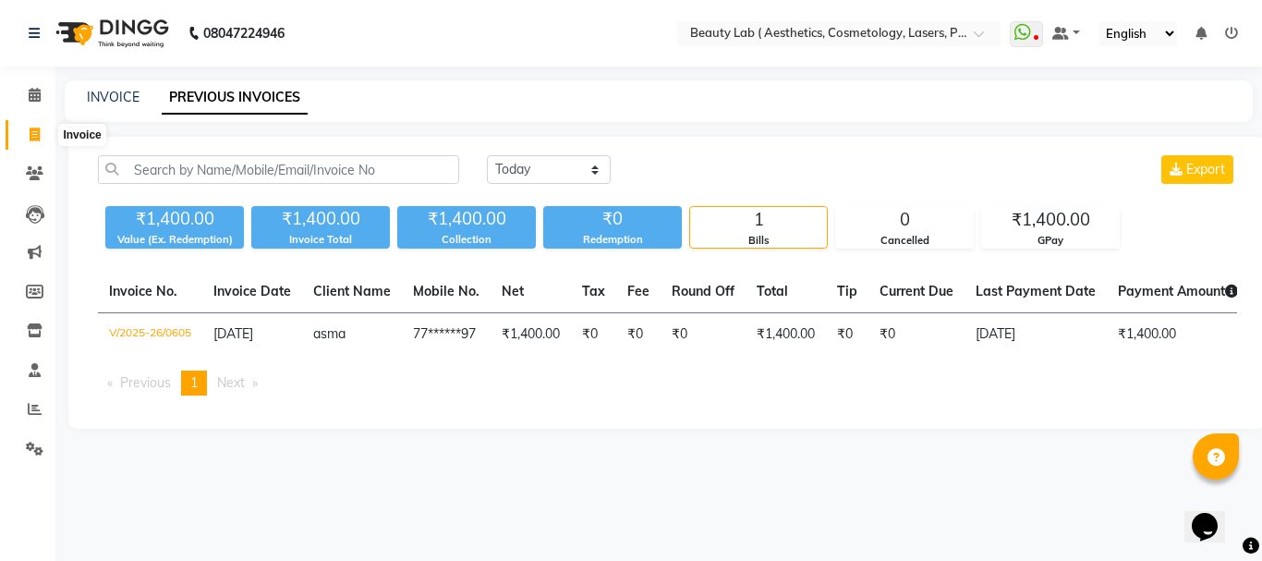
click at [38, 129] on icon at bounding box center [35, 135] width 10 height 14
select select "7169"
select select "service"
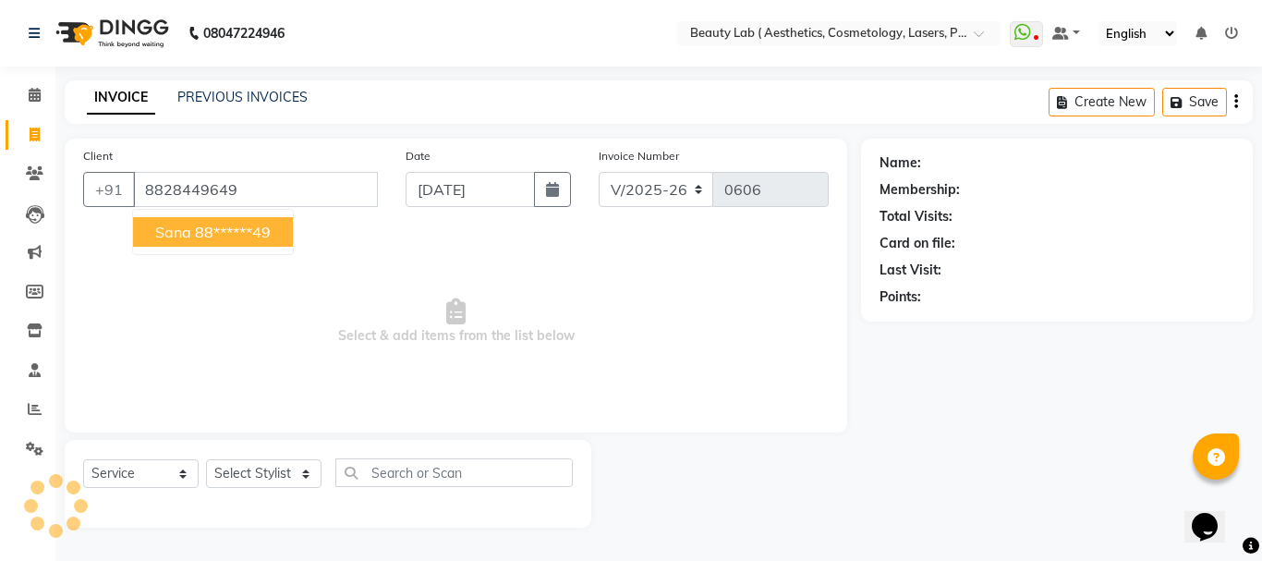
click at [270, 238] on ngb-highlight "88******49" at bounding box center [233, 232] width 76 height 18
type input "88******49"
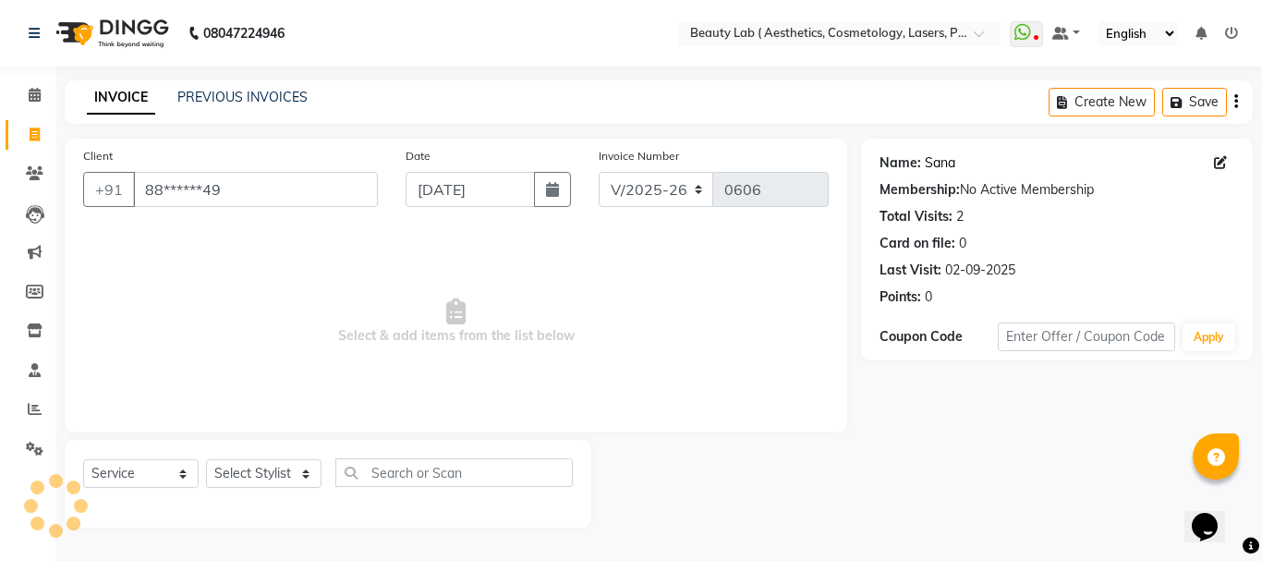
click at [942, 162] on link "Sana" at bounding box center [940, 162] width 30 height 19
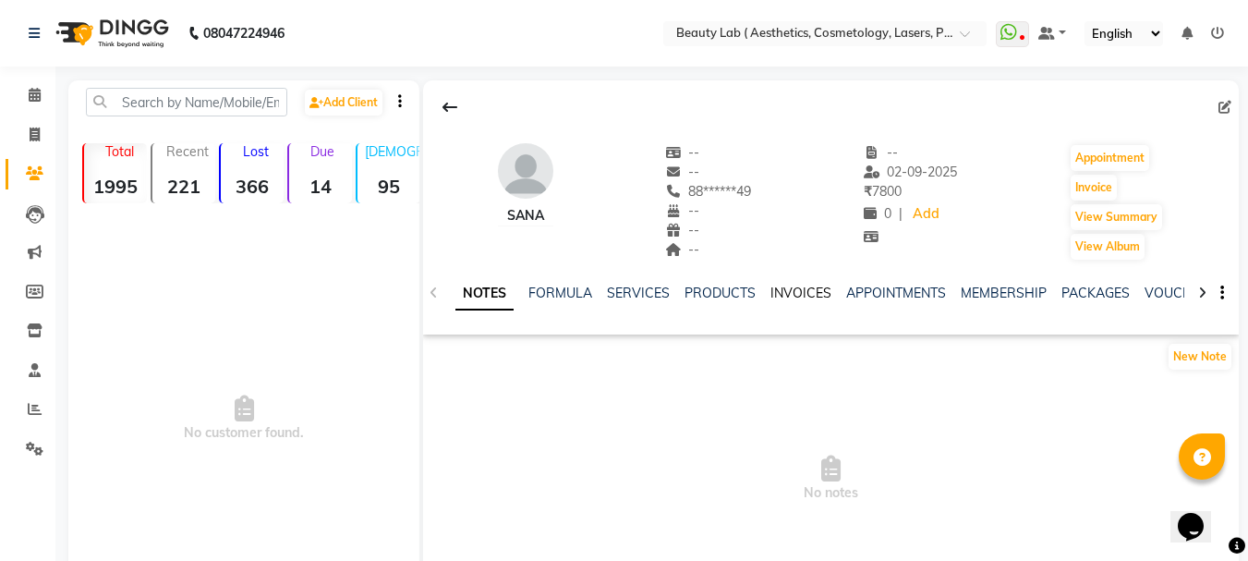
click at [790, 289] on link "INVOICES" at bounding box center [801, 293] width 61 height 17
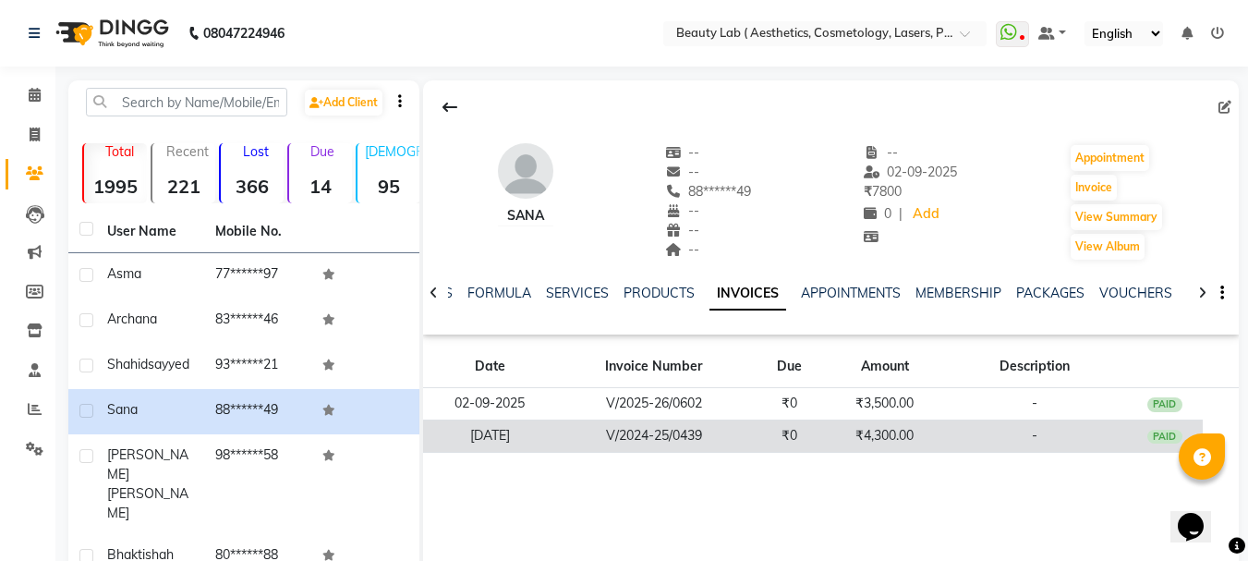
click at [847, 438] on td "₹4,300.00" at bounding box center [885, 436] width 115 height 32
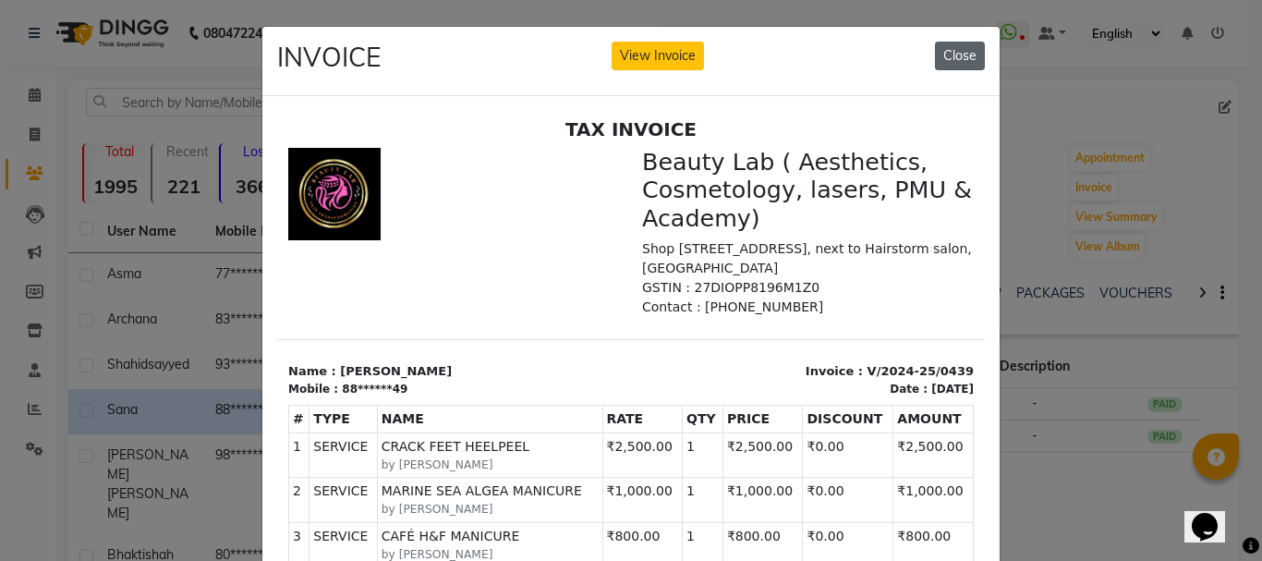
click at [953, 60] on button "Close" at bounding box center [960, 56] width 50 height 29
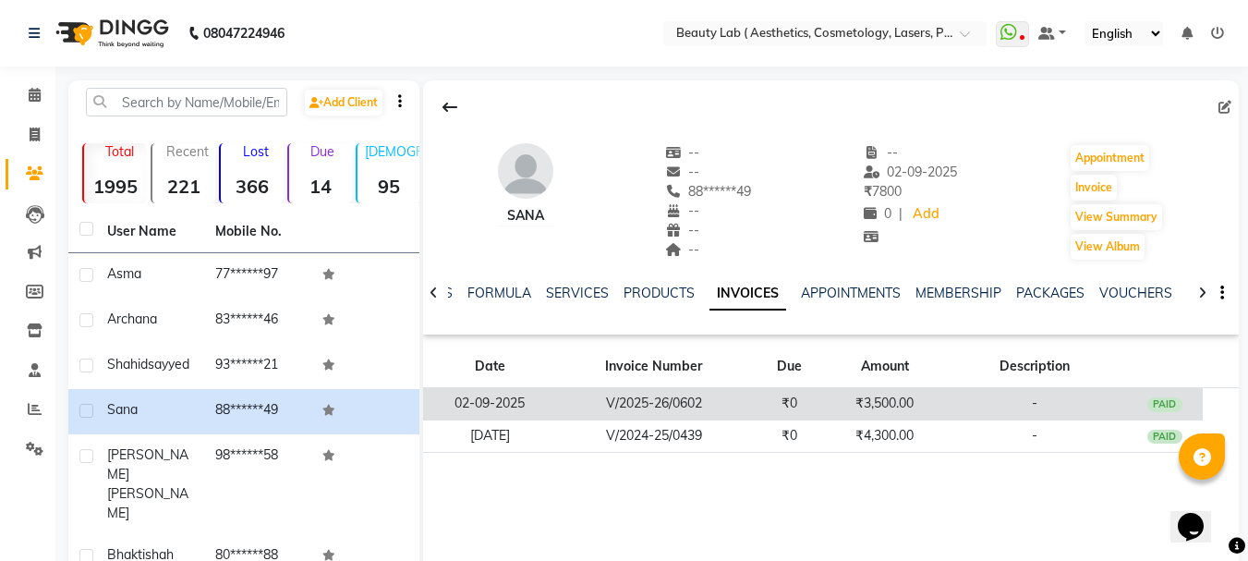
click at [873, 403] on td "₹3,500.00" at bounding box center [885, 404] width 115 height 32
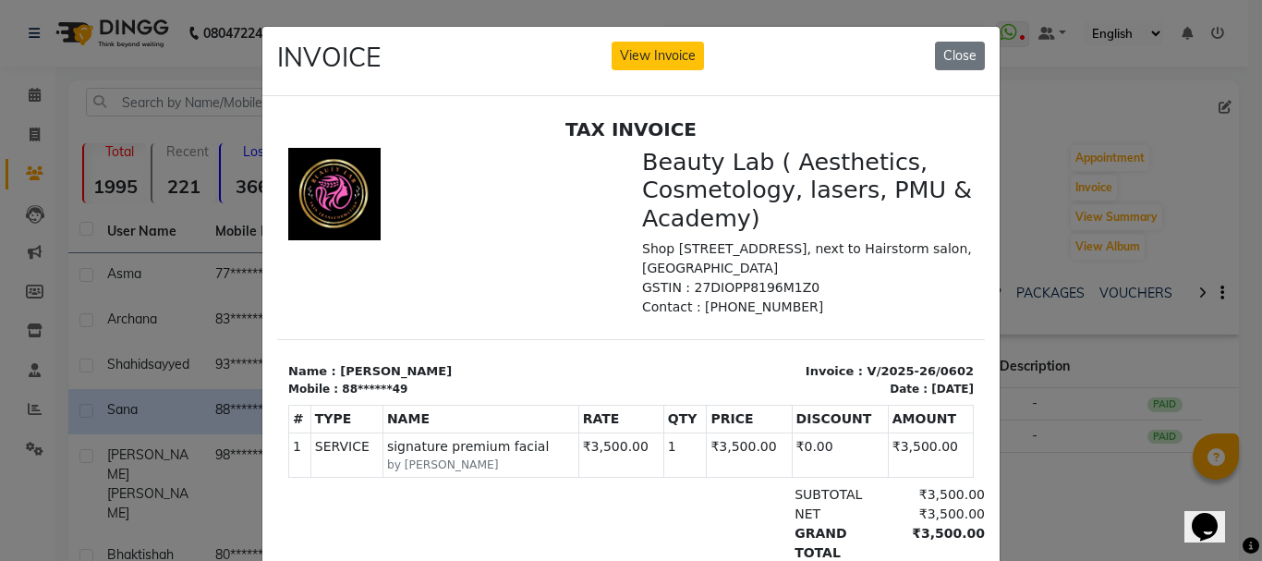
scroll to position [15, 0]
click at [945, 57] on button "Close" at bounding box center [960, 56] width 50 height 29
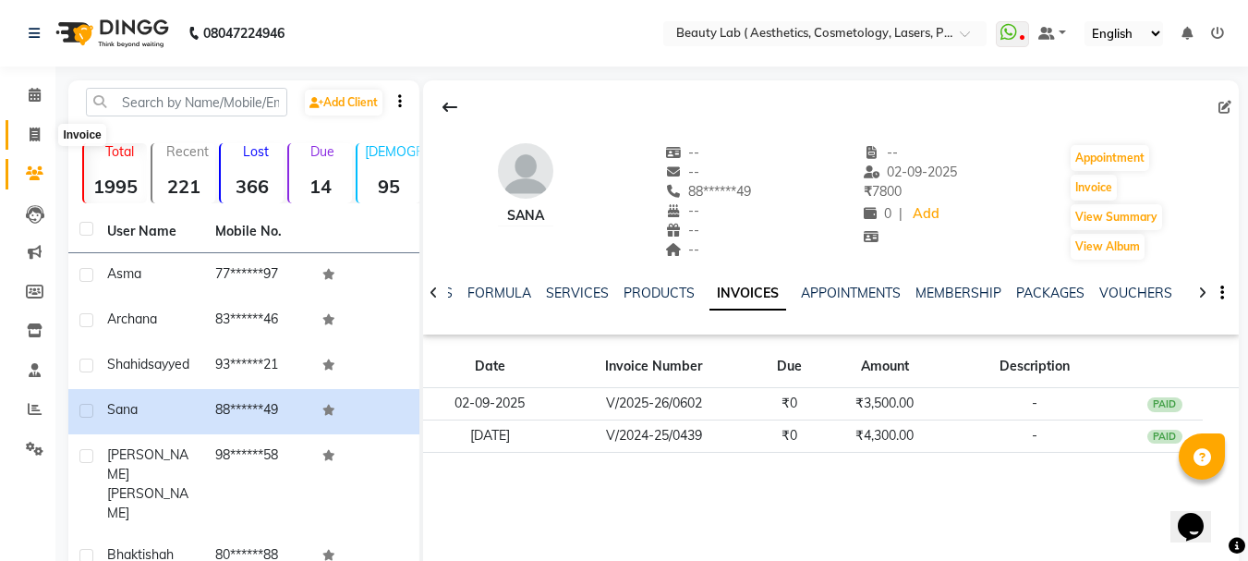
click at [30, 134] on icon at bounding box center [35, 135] width 10 height 14
select select "7169"
select select "service"
